Goal: Task Accomplishment & Management: Use online tool/utility

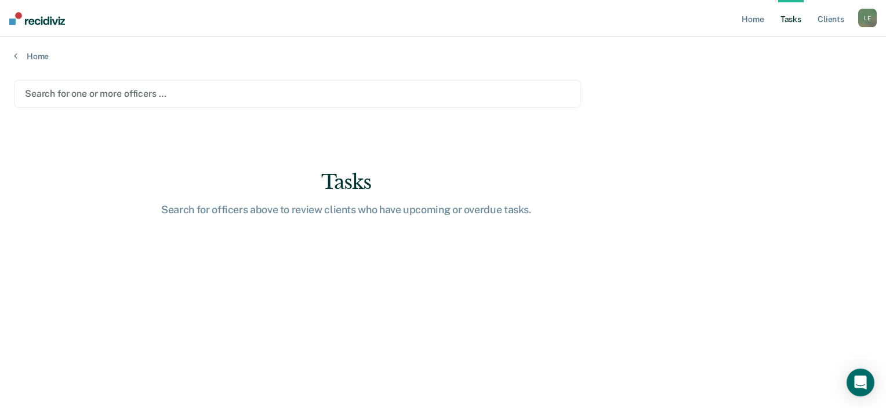
click at [117, 93] on div at bounding box center [297, 93] width 545 height 13
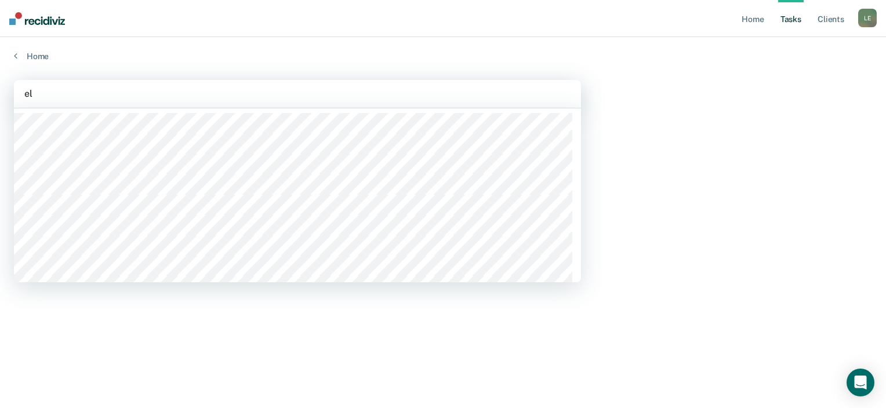
type input "eli"
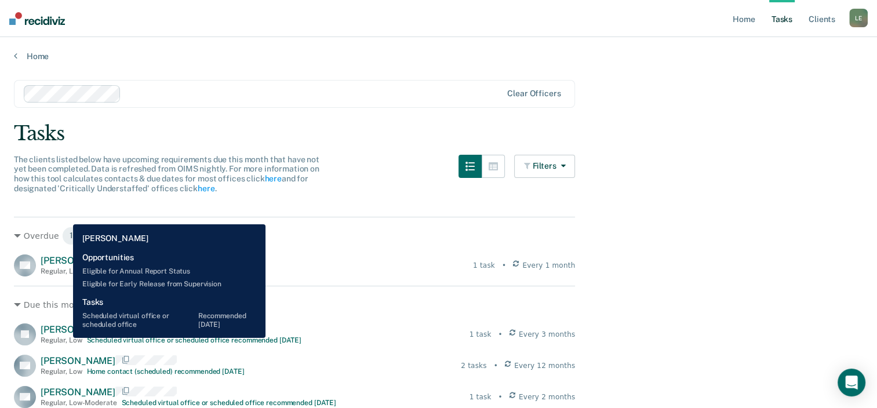
click at [64, 338] on div "Regular , Low" at bounding box center [62, 340] width 42 height 8
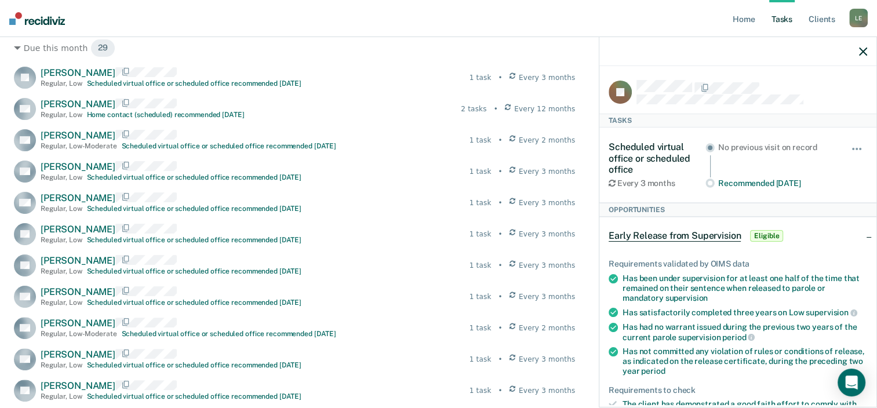
scroll to position [257, 0]
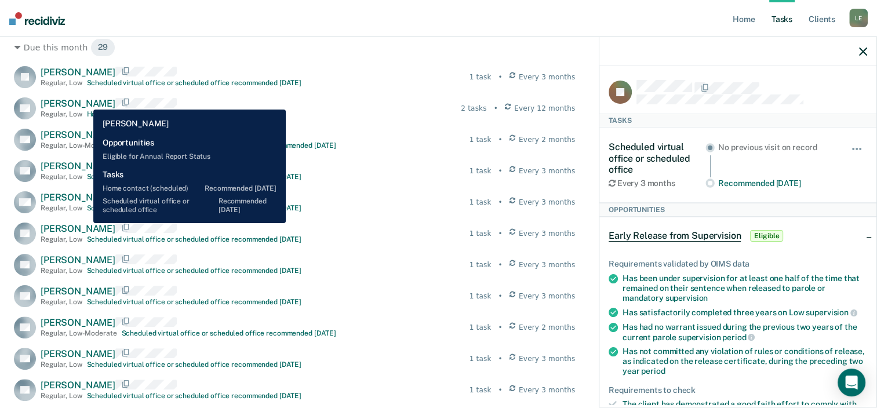
click at [85, 101] on span "Richard Choice" at bounding box center [78, 103] width 75 height 11
